Goal: Transaction & Acquisition: Obtain resource

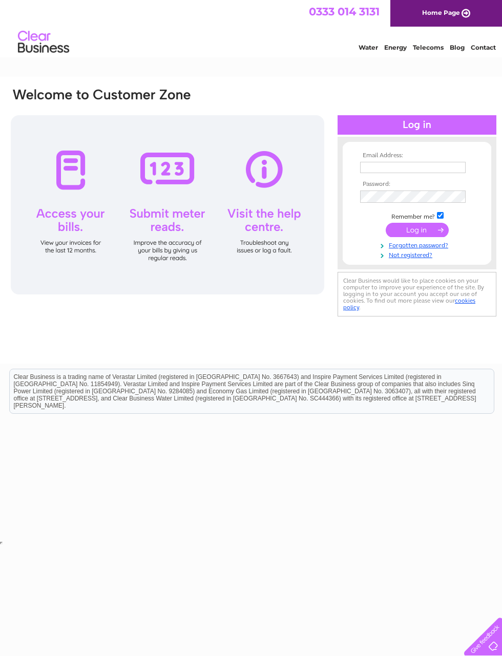
click at [434, 120] on div at bounding box center [416, 124] width 159 height 19
click at [425, 136] on div "Email Address: Password:" at bounding box center [416, 217] width 159 height 204
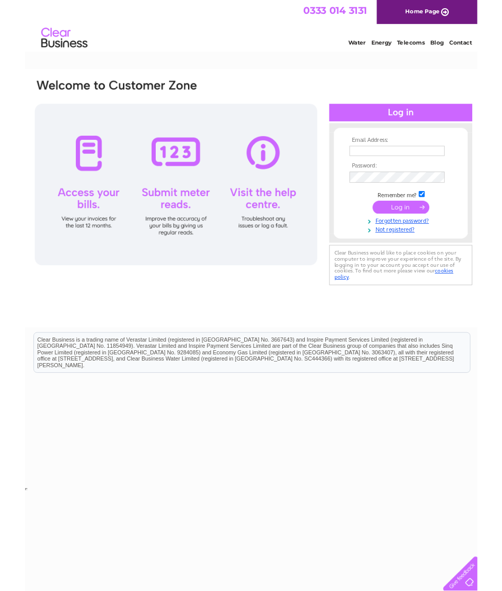
scroll to position [0, 5]
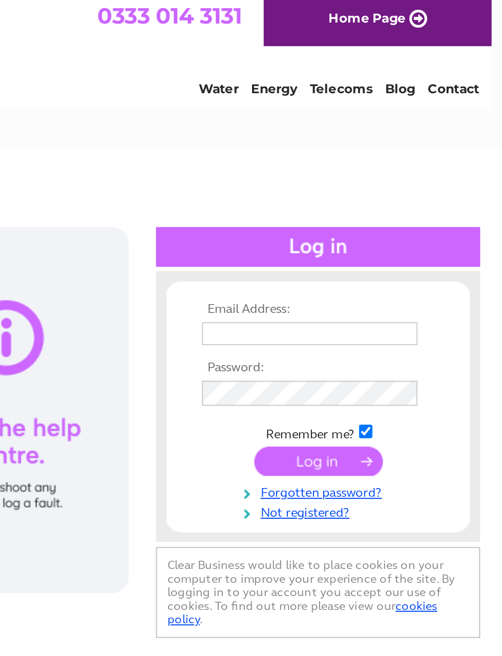
click at [355, 167] on input "text" at bounding box center [407, 167] width 105 height 11
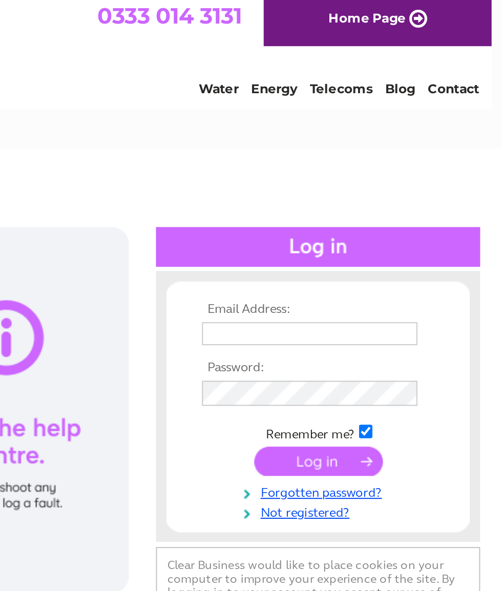
type input "kirkpatrickbros@aol.com"
click at [380, 225] on input "submit" at bounding box center [411, 230] width 63 height 14
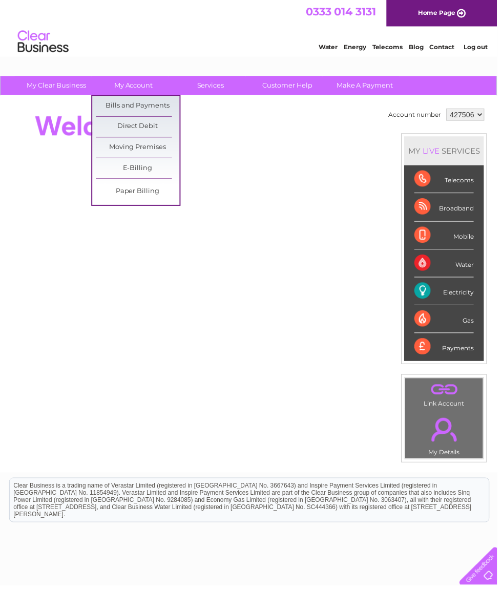
click at [148, 114] on link "Bills and Payments" at bounding box center [139, 107] width 84 height 20
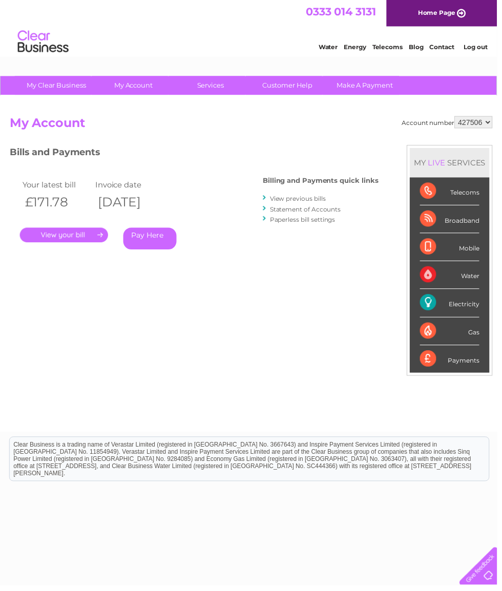
click at [77, 243] on link "." at bounding box center [64, 237] width 89 height 15
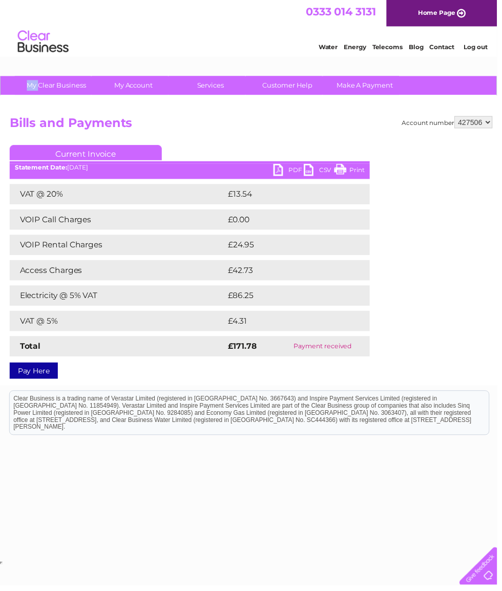
click at [286, 175] on link "PDF" at bounding box center [291, 172] width 31 height 15
click at [284, 178] on link "PDF" at bounding box center [291, 172] width 31 height 15
click at [279, 175] on link "PDF" at bounding box center [291, 172] width 31 height 15
click at [273, 180] on div "PDF CSV Print Statement Date: [DATE]" at bounding box center [191, 172] width 363 height 15
click at [285, 178] on link "PDF" at bounding box center [291, 172] width 31 height 15
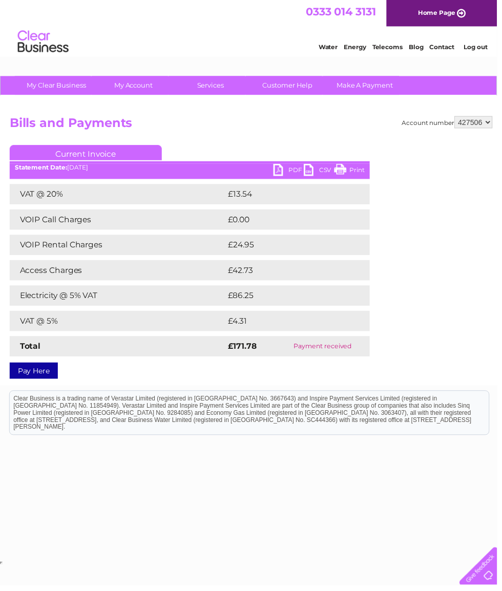
click at [277, 178] on link "PDF" at bounding box center [291, 172] width 31 height 15
click at [283, 175] on link "PDF" at bounding box center [291, 172] width 31 height 15
click at [284, 179] on link "PDF" at bounding box center [291, 172] width 31 height 15
